Goal: Task Accomplishment & Management: Use online tool/utility

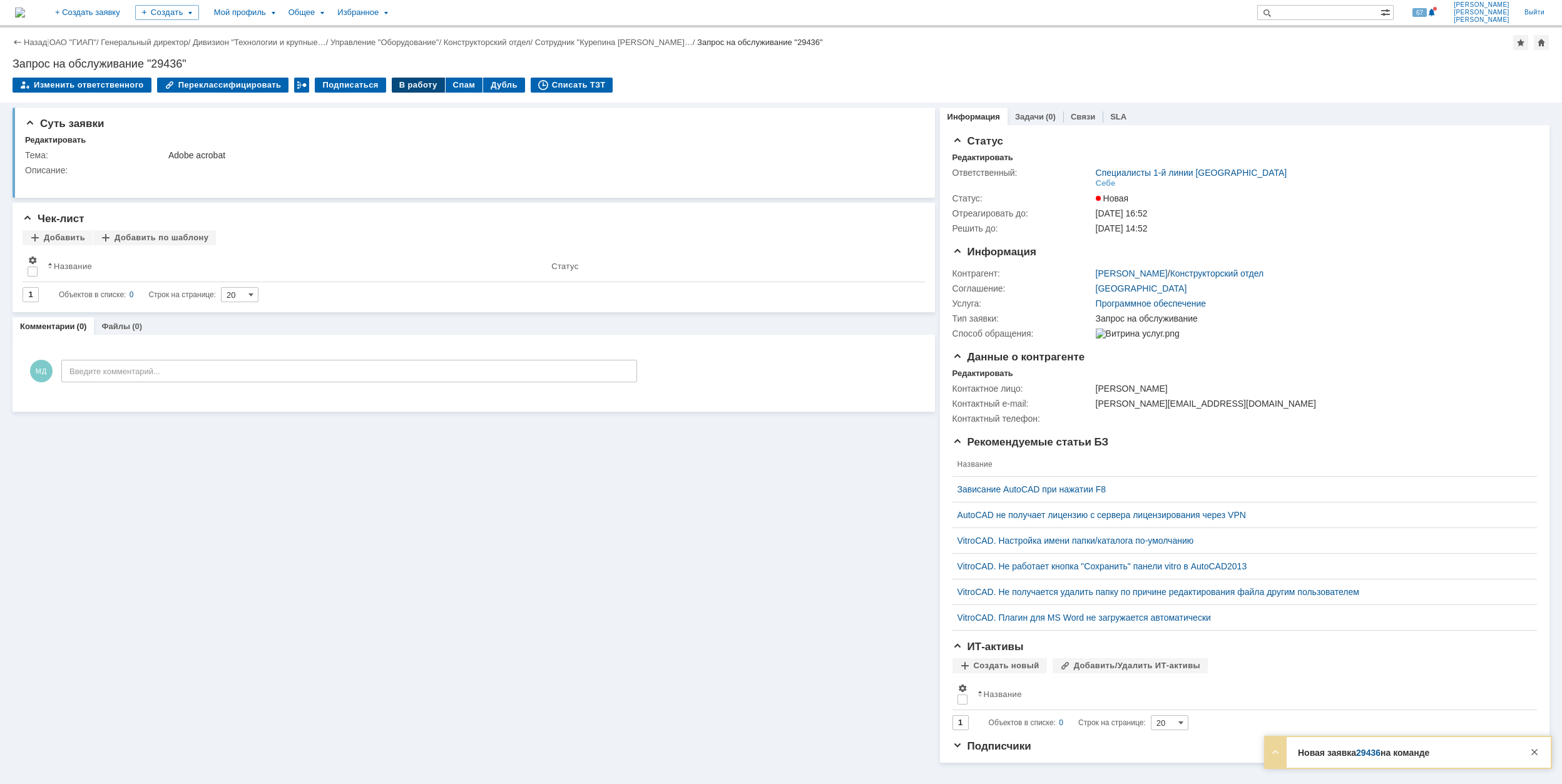
click at [398, 90] on div "В работу" at bounding box center [418, 85] width 53 height 15
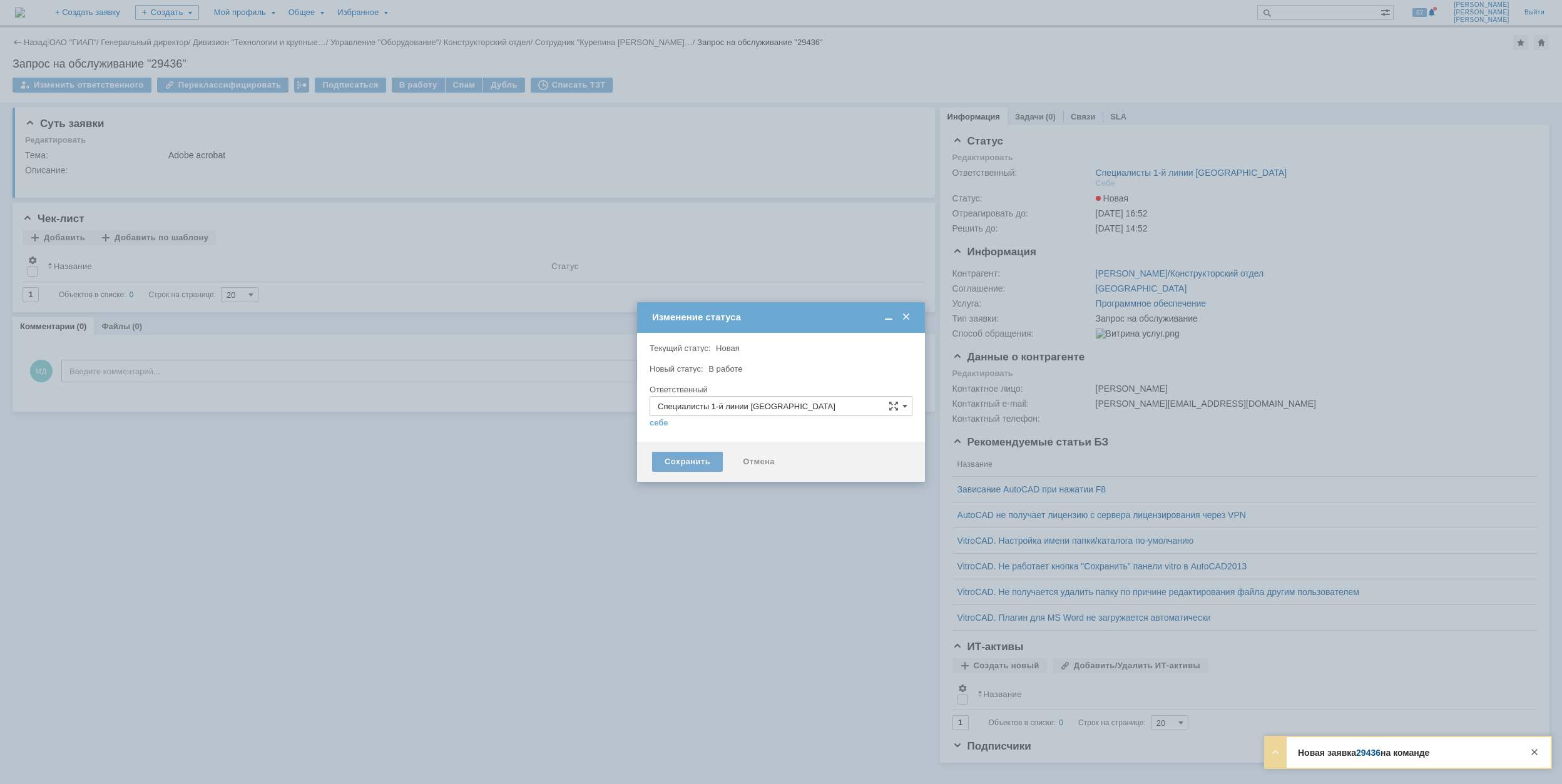
type input "[PERSON_NAME]"
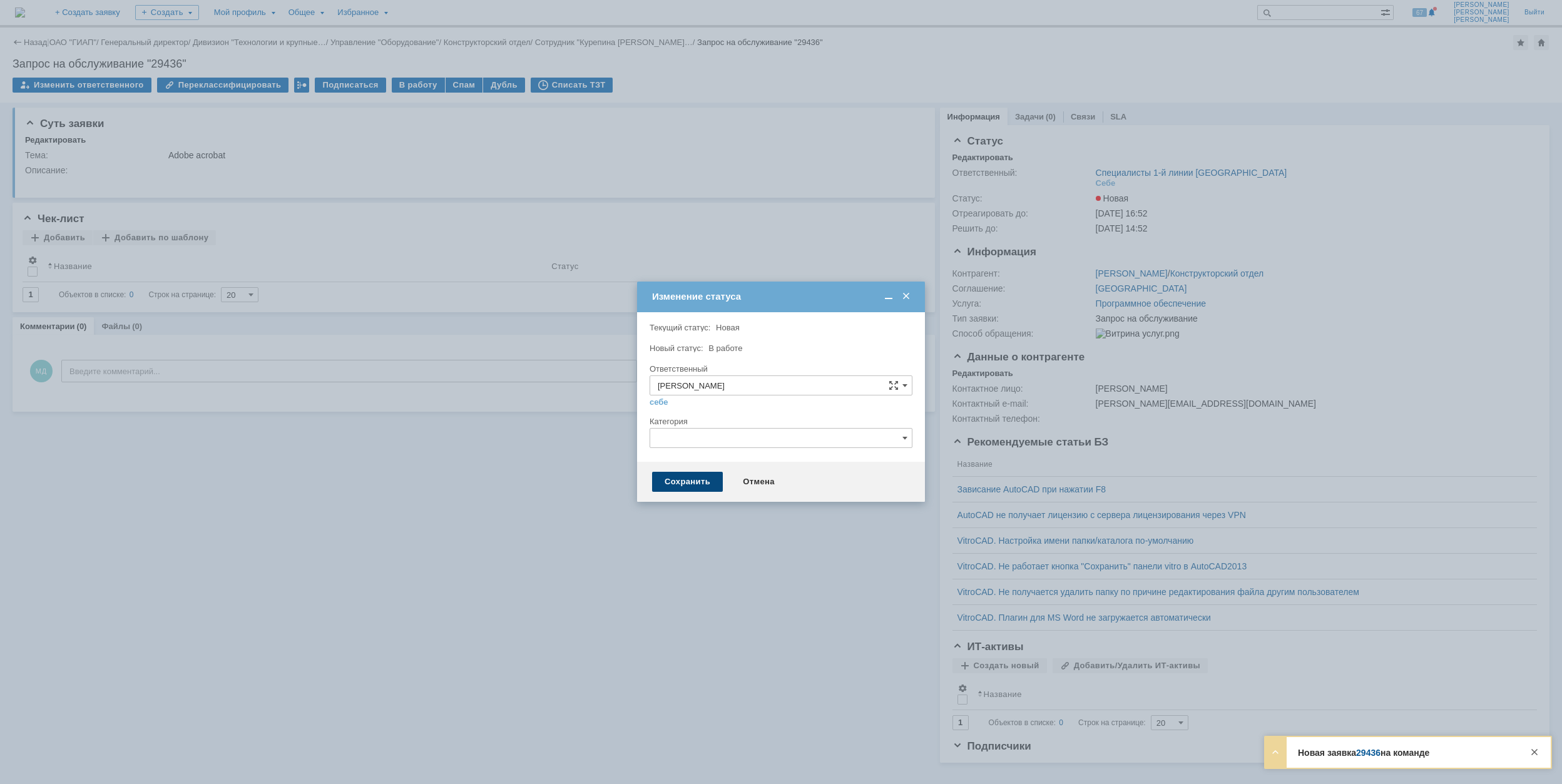
click at [687, 473] on div "Сохранить" at bounding box center [687, 481] width 70 height 20
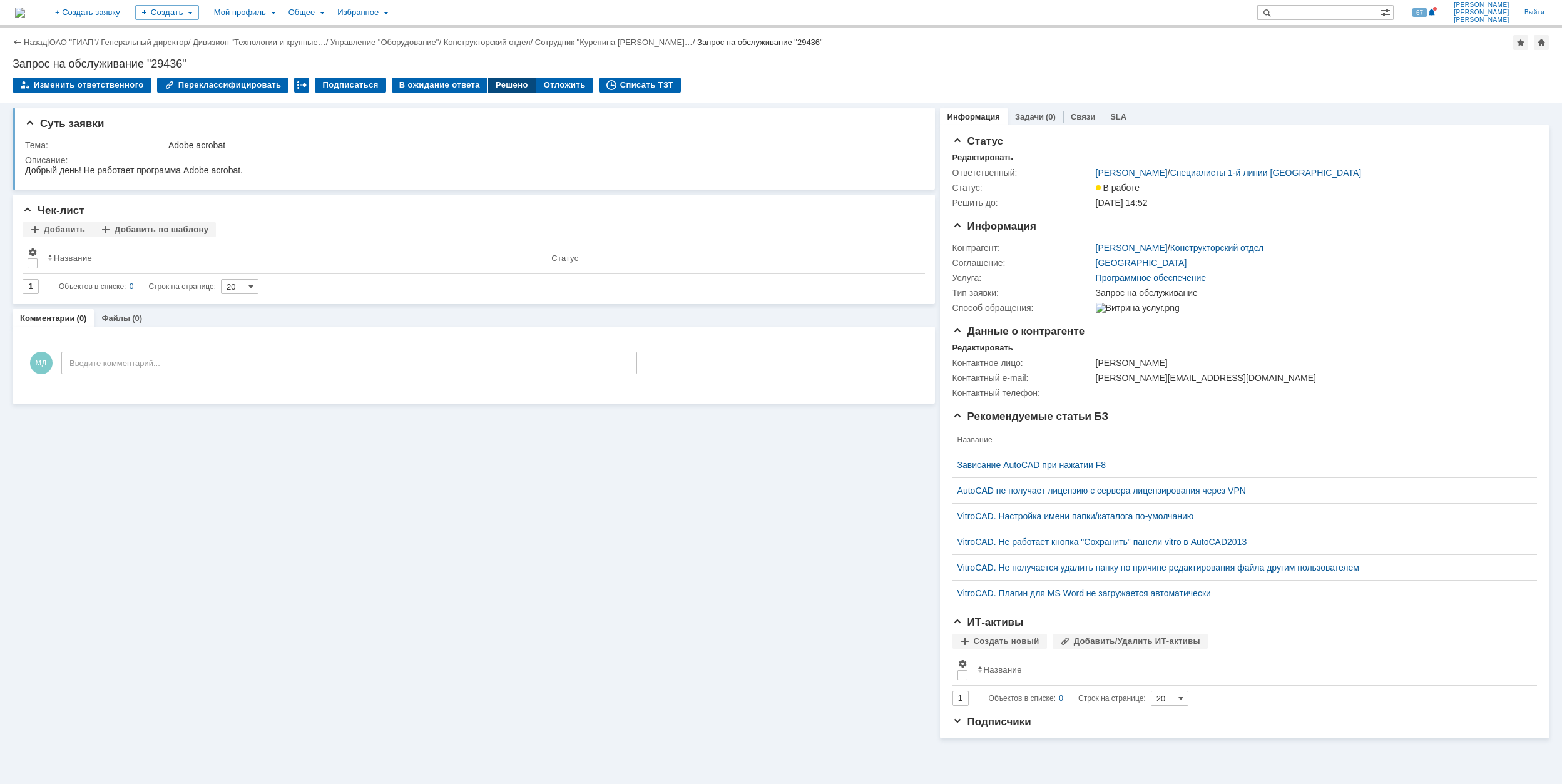
click at [495, 84] on div "Решено" at bounding box center [511, 85] width 47 height 15
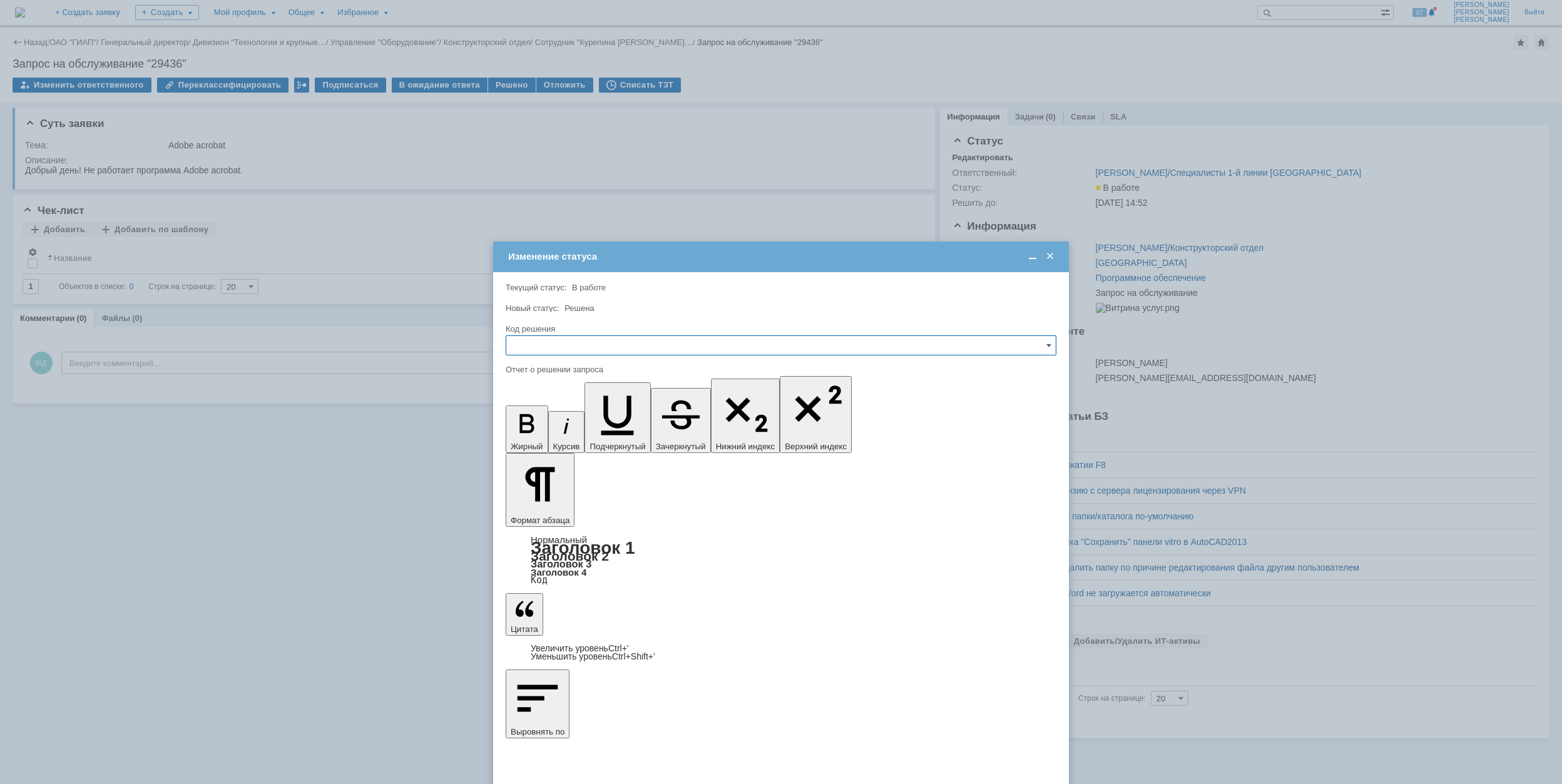
click at [649, 338] on input "text" at bounding box center [781, 345] width 551 height 20
click at [605, 433] on span "Решено" at bounding box center [781, 430] width 534 height 10
type input "Решено"
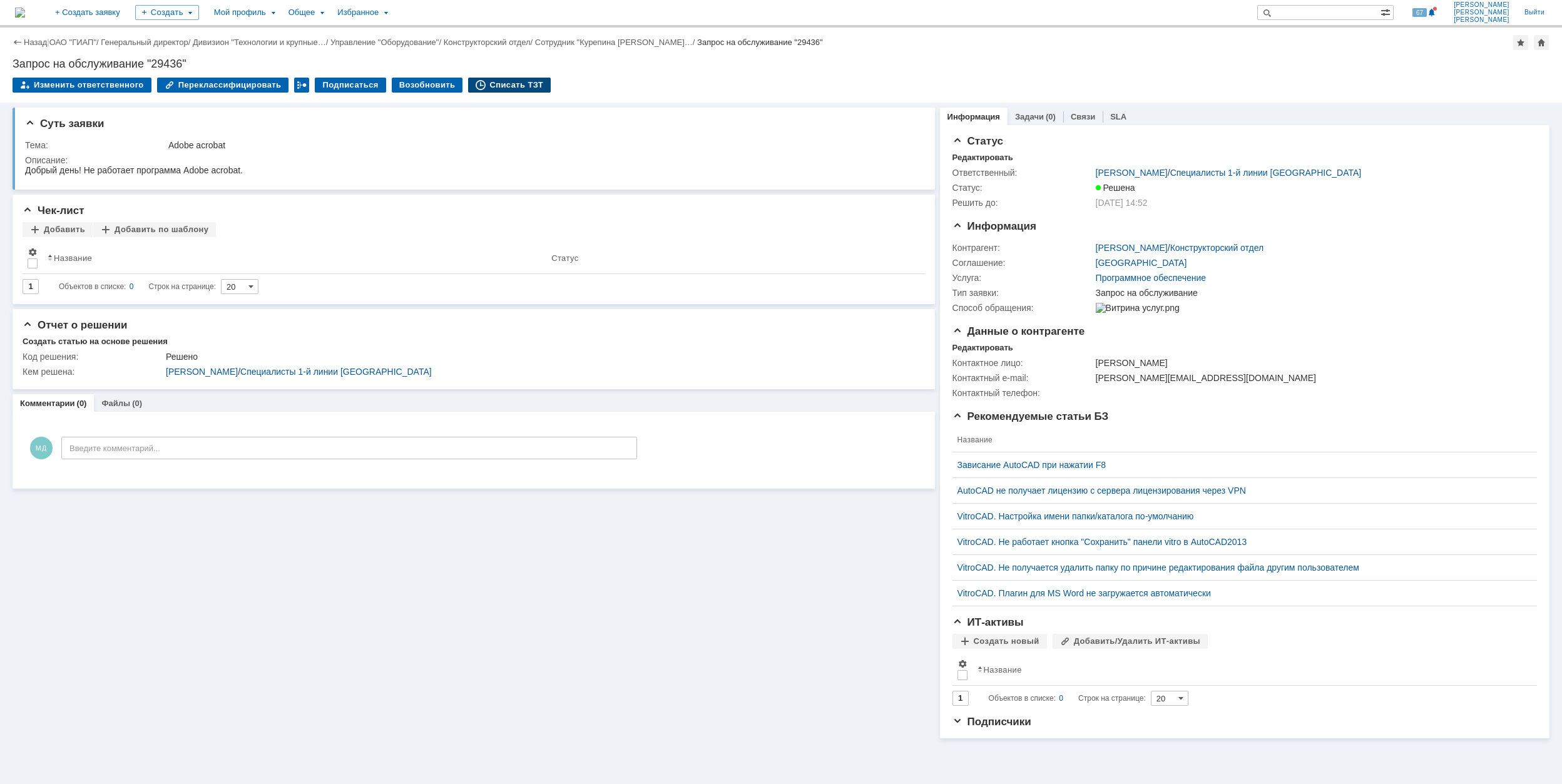
click at [497, 81] on div "Списать ТЗТ" at bounding box center [509, 85] width 83 height 15
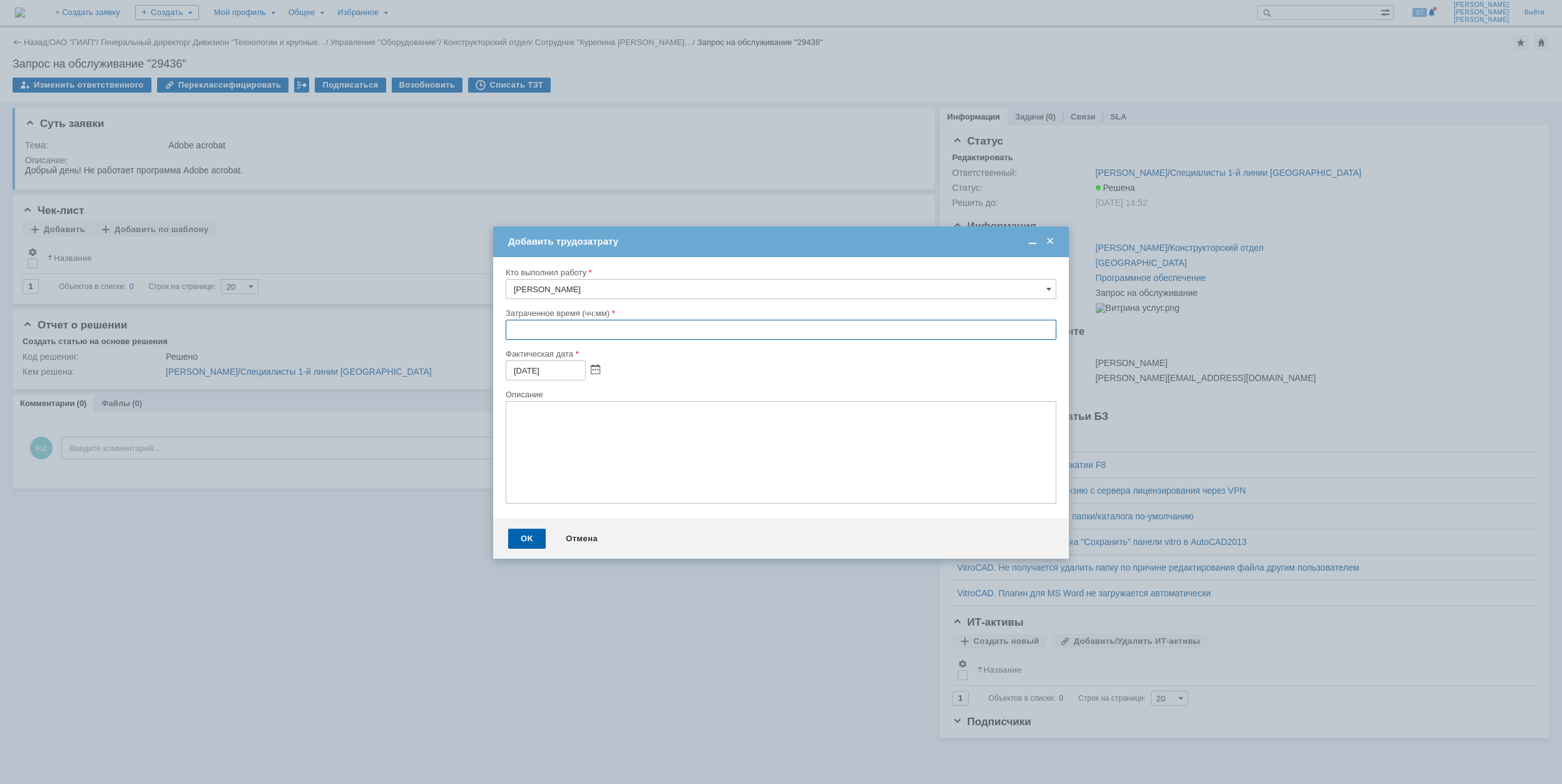
click at [508, 334] on input "text" at bounding box center [781, 330] width 551 height 20
type input "00:30"
click at [530, 538] on div "OK" at bounding box center [527, 538] width 38 height 20
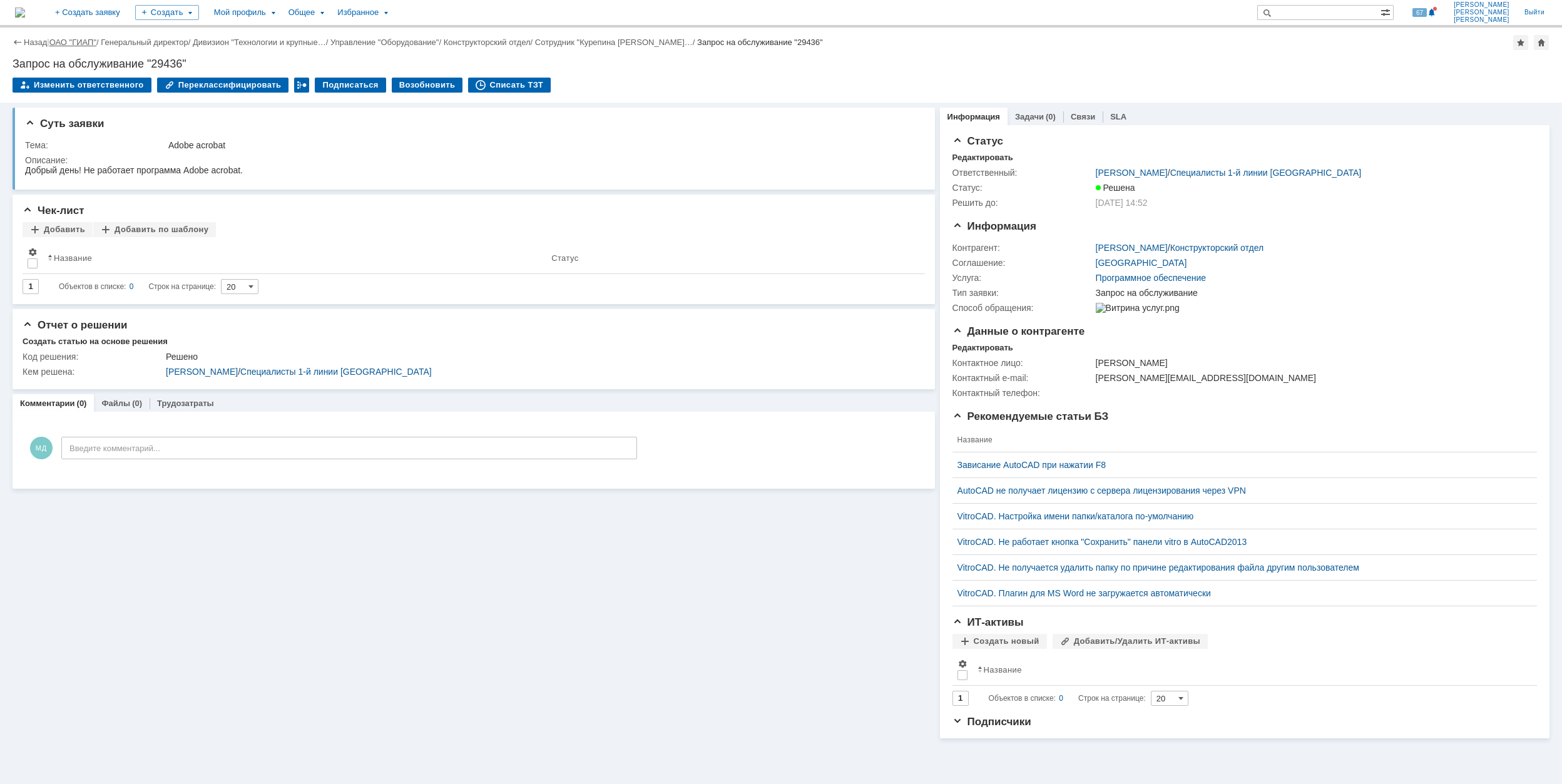
click at [79, 39] on link "ОАО "ГИАП"" at bounding box center [72, 42] width 47 height 10
